Goal: Information Seeking & Learning: Understand process/instructions

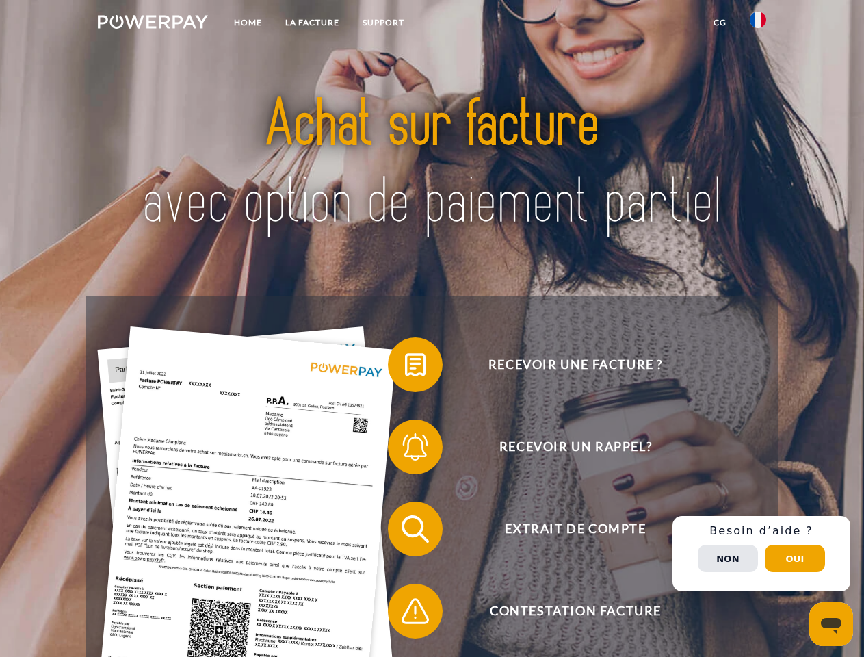
click at [153, 24] on img at bounding box center [153, 22] width 110 height 14
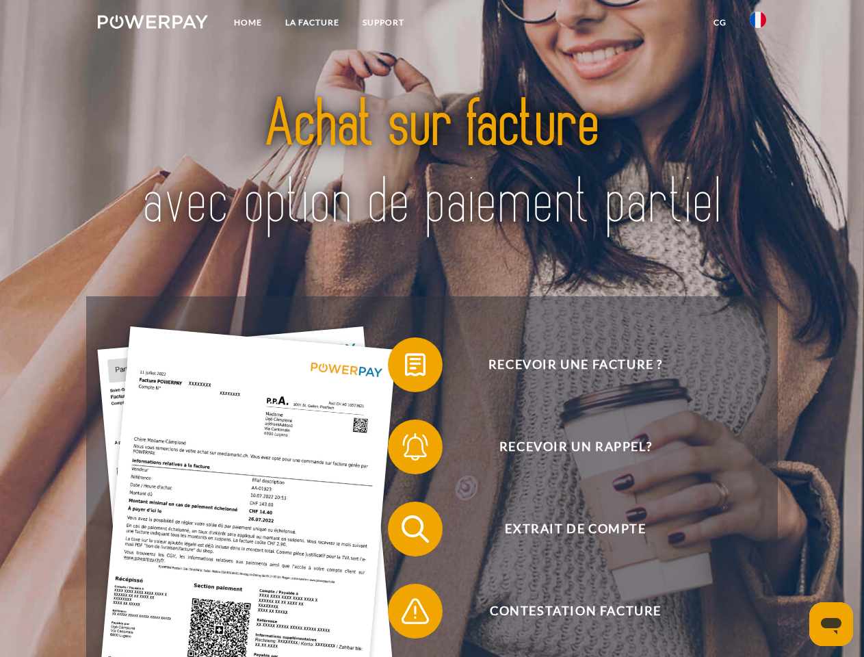
click at [758, 24] on img at bounding box center [758, 20] width 16 height 16
click at [720, 23] on link "CG" at bounding box center [720, 22] width 36 height 25
click at [405, 367] on span at bounding box center [395, 364] width 68 height 68
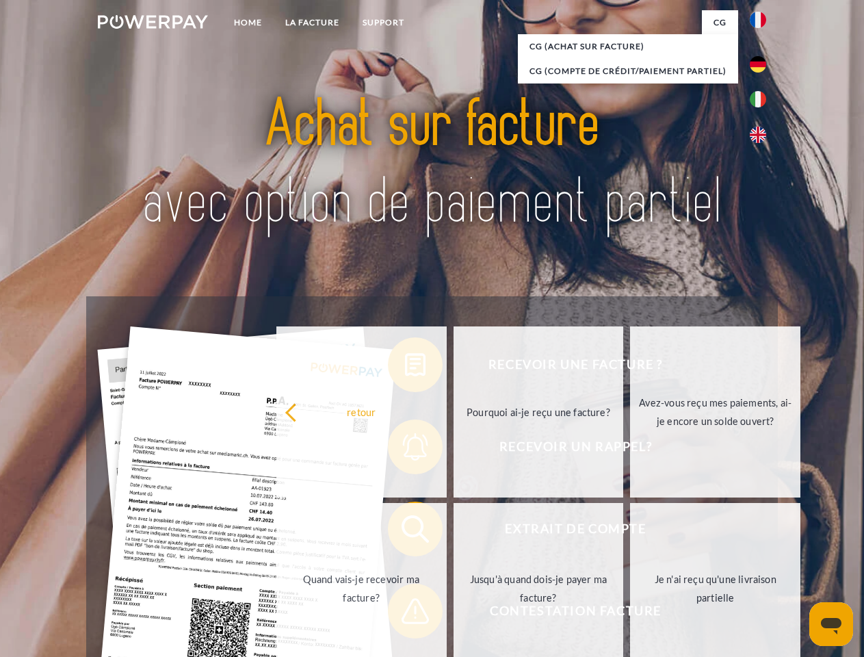
click at [405, 449] on div "Recevoir une facture ? Recevoir un rappel? Extrait de compte retour" at bounding box center [431, 569] width 691 height 547
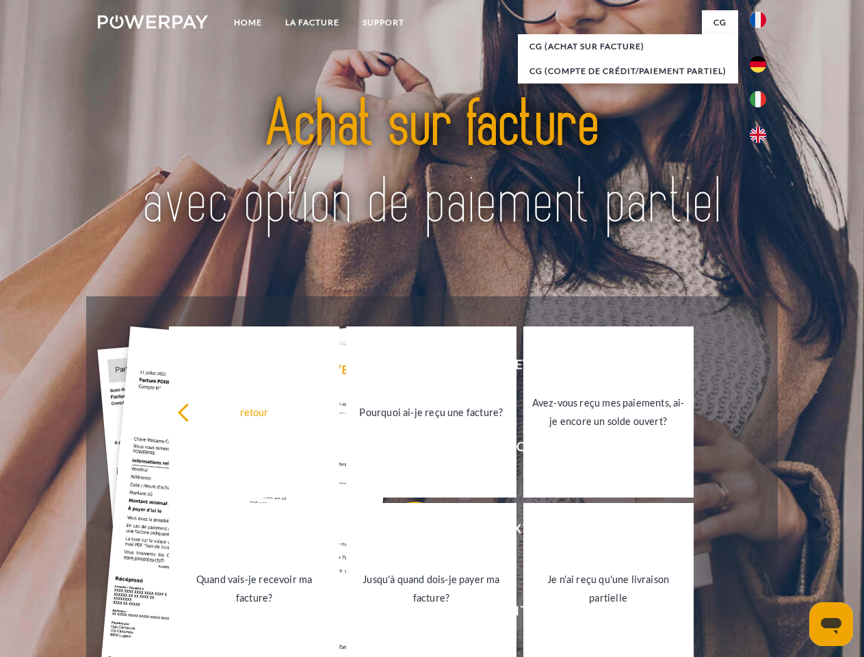
click at [405, 532] on link "Jusqu'à quand dois-je payer ma facture?" at bounding box center [431, 588] width 170 height 171
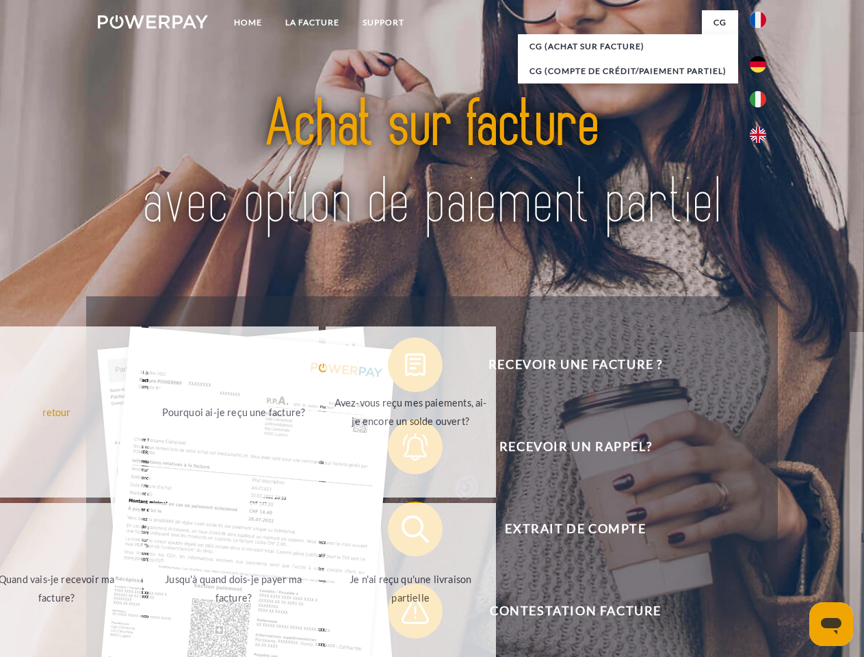
click at [405, 614] on span at bounding box center [395, 611] width 68 height 68
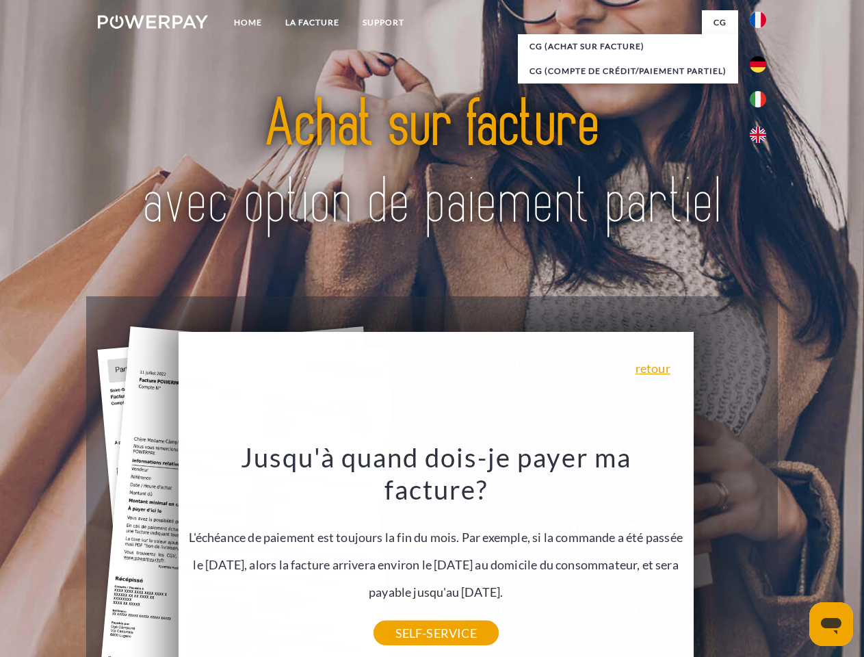
click at [761, 553] on div "Recevoir une facture ? Recevoir un rappel? Extrait de compte retour" at bounding box center [431, 569] width 691 height 547
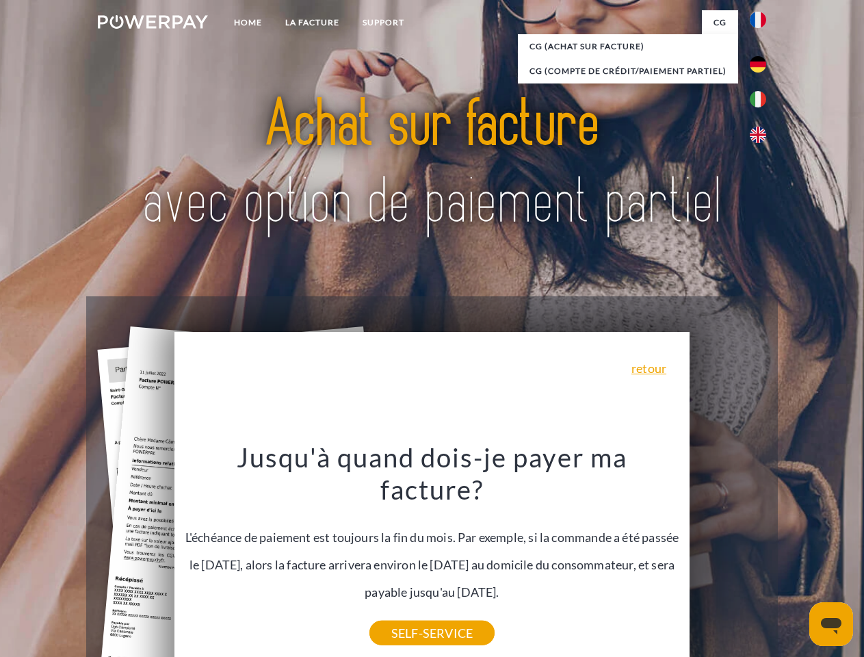
click at [728, 556] on span "Extrait de compte" at bounding box center [575, 528] width 335 height 55
click at [795, 558] on header "Home LA FACTURE Support" at bounding box center [432, 472] width 864 height 945
